Goal: Communication & Community: Connect with others

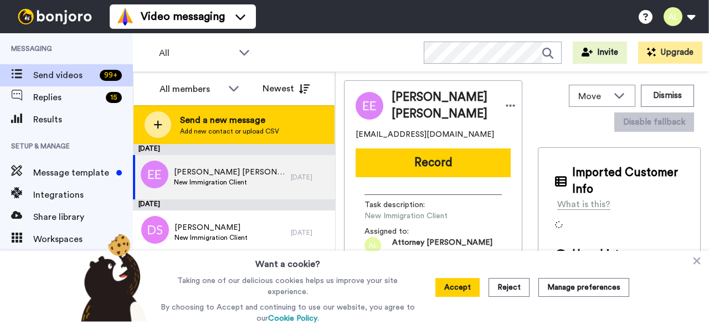
click at [221, 120] on span "Send a new message" at bounding box center [229, 120] width 99 height 13
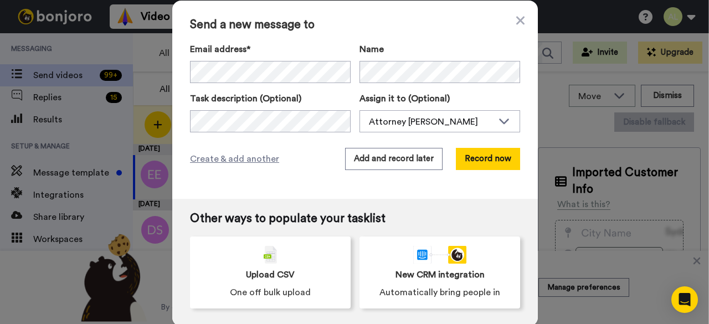
drag, startPoint x: 330, startPoint y: 15, endPoint x: 337, endPoint y: 17, distance: 6.9
click at [337, 17] on div "Send a new message to Email address* No search result for ‘ addisalemlove2016@g…" at bounding box center [355, 100] width 366 height 198
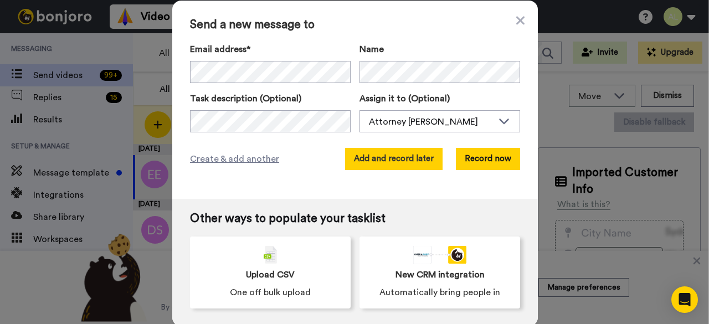
click at [402, 163] on button "Add and record later" at bounding box center [394, 159] width 98 height 22
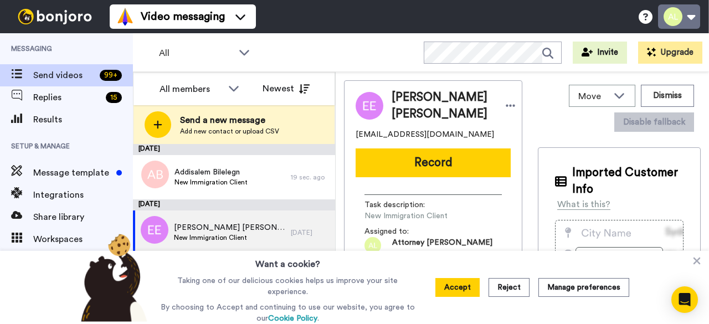
click at [682, 14] on button at bounding box center [679, 16] width 42 height 24
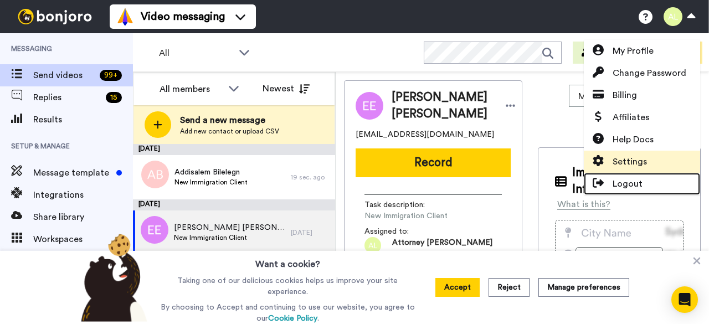
drag, startPoint x: 633, startPoint y: 177, endPoint x: 619, endPoint y: 168, distance: 16.2
click at [633, 178] on link "Logout" at bounding box center [642, 184] width 116 height 22
